Goal: Download file/media

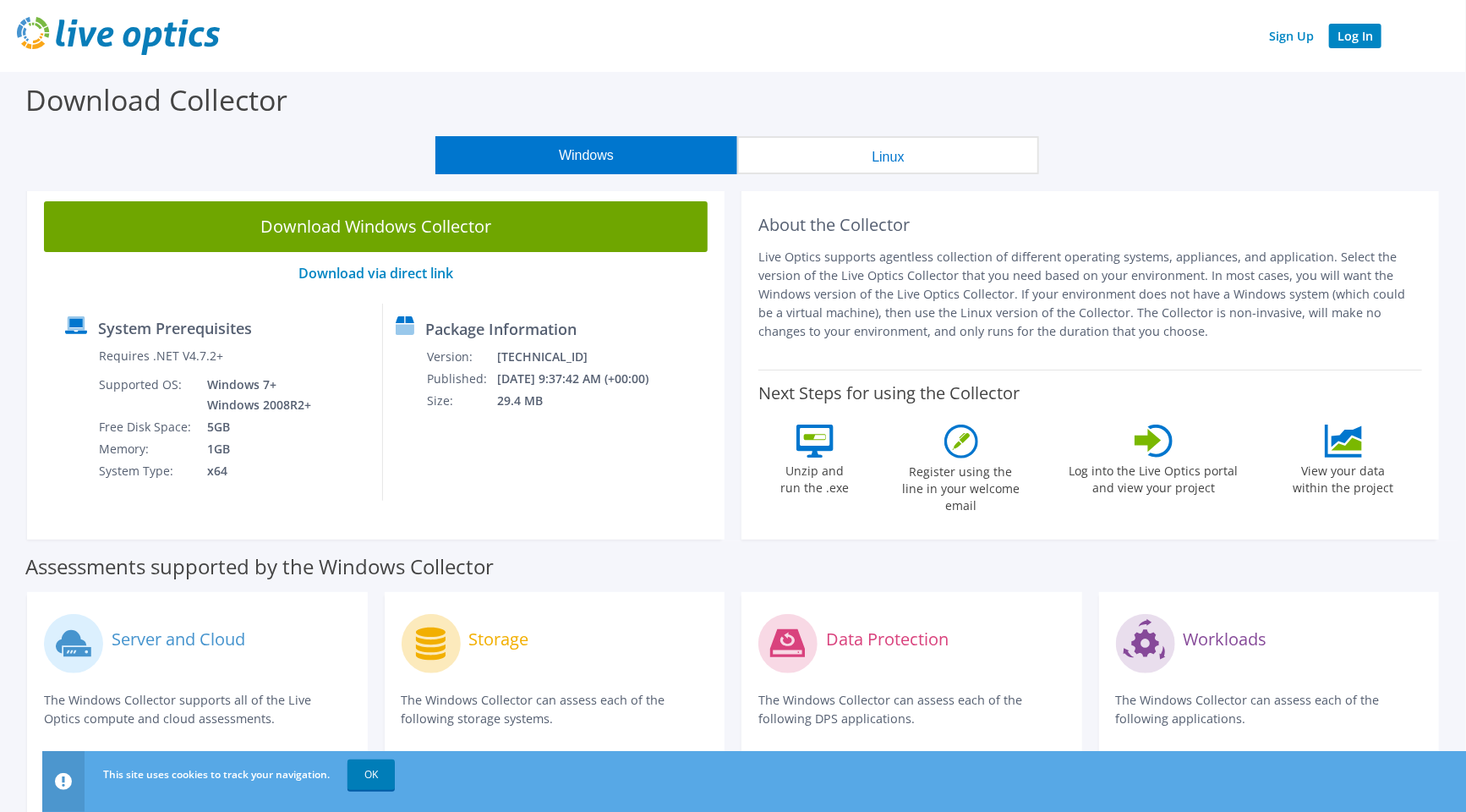
click at [1356, 36] on link "Log In" at bounding box center [1355, 36] width 52 height 24
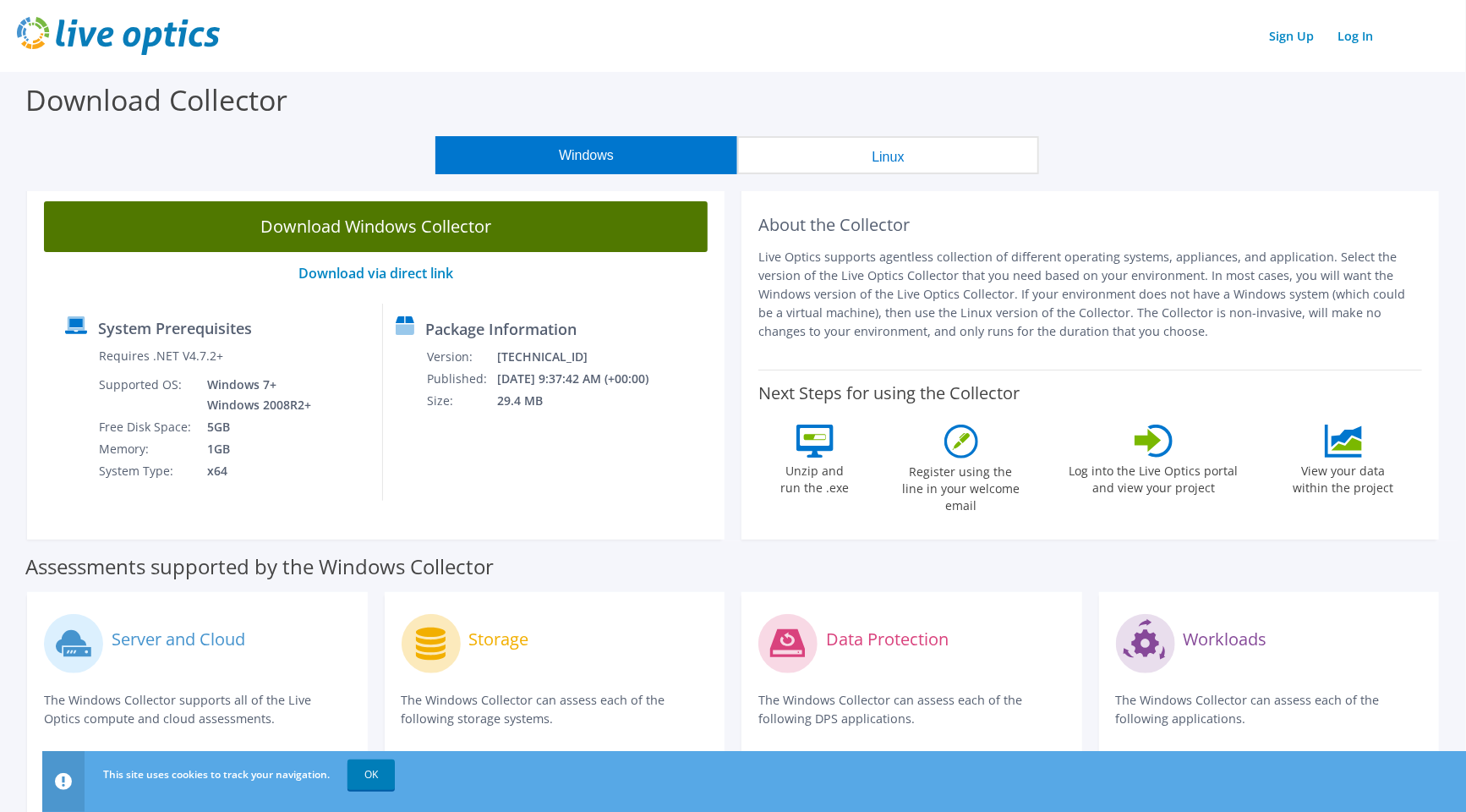
click at [372, 223] on link "Download Windows Collector" at bounding box center [376, 227] width 664 height 51
